Goal: Find specific page/section

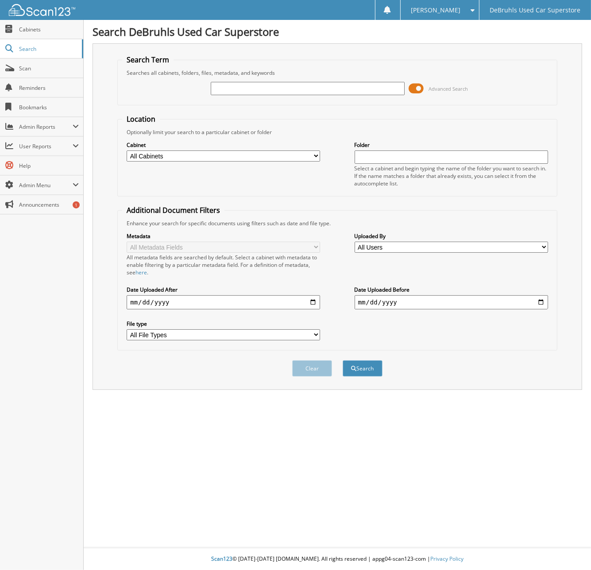
click at [281, 87] on input "text" at bounding box center [307, 88] width 193 height 13
type input "142325"
click at [343, 360] on button "Search" at bounding box center [363, 368] width 40 height 16
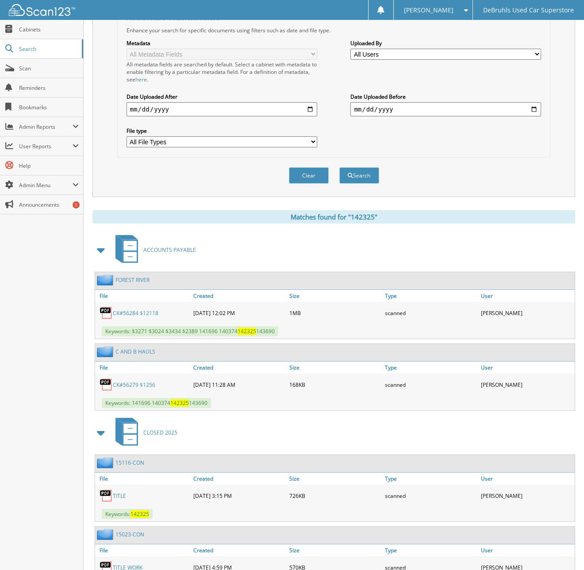
scroll to position [264, 0]
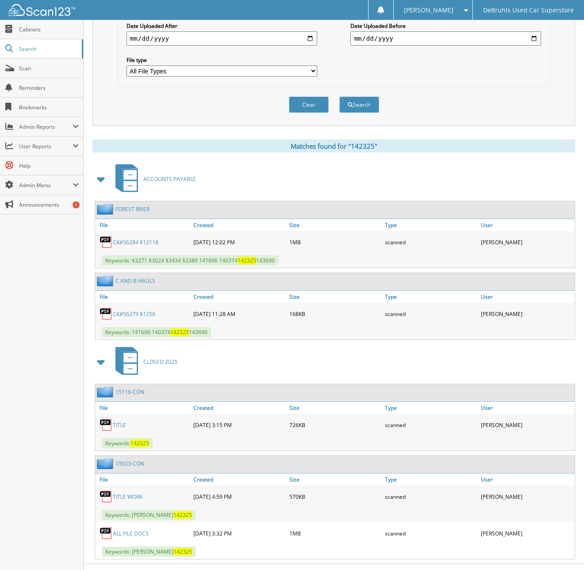
click at [131, 388] on link "15116-CON" at bounding box center [130, 392] width 29 height 8
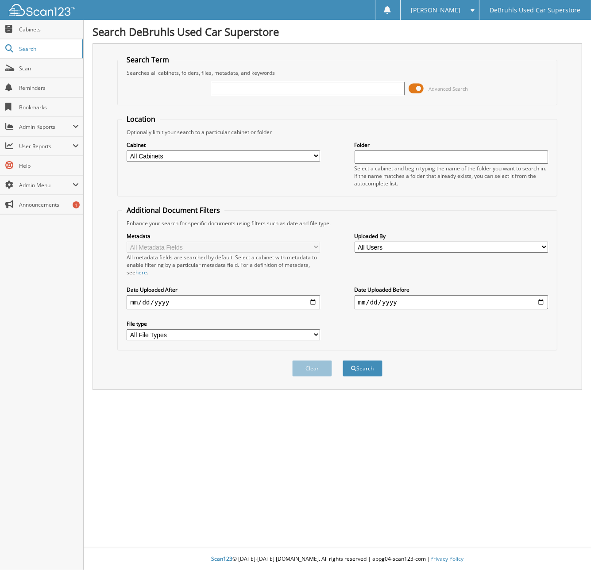
click at [282, 88] on input "text" at bounding box center [307, 88] width 193 height 13
click at [533, 353] on div "Clear Search" at bounding box center [336, 369] width 439 height 36
click at [261, 86] on input "text" at bounding box center [307, 88] width 193 height 13
click at [52, 38] on link "Cabinets" at bounding box center [41, 29] width 83 height 19
